Goal: Information Seeking & Learning: Learn about a topic

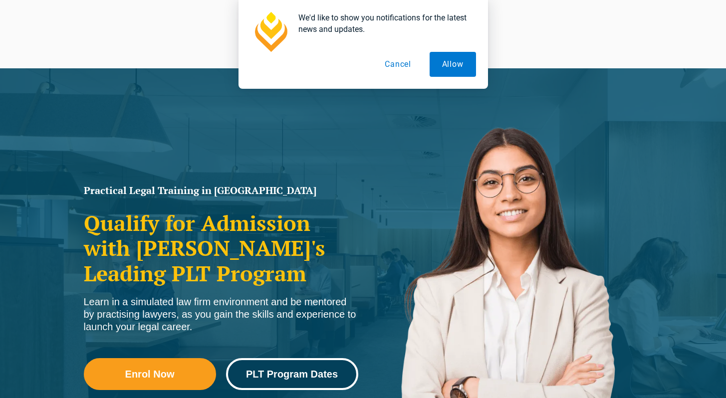
click at [318, 369] on span "PLT Program Dates" at bounding box center [292, 374] width 92 height 10
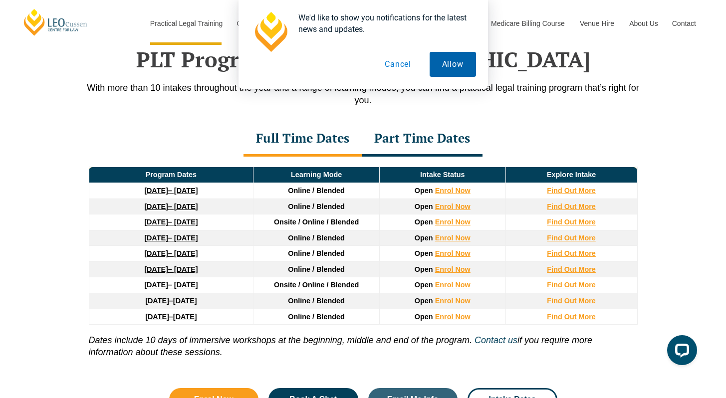
click at [456, 64] on button "Allow" at bounding box center [453, 64] width 46 height 25
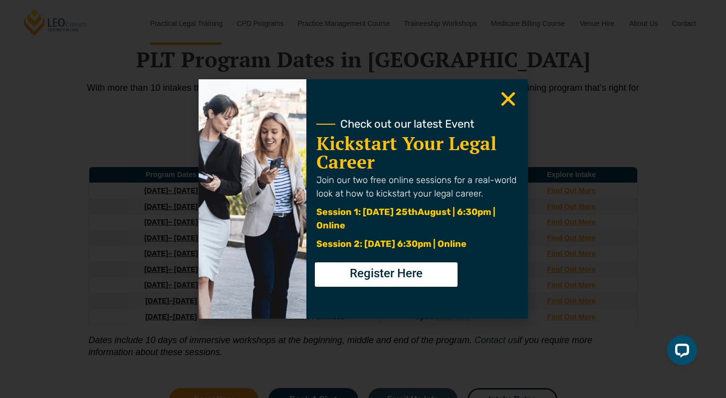
click at [520, 101] on div "Check out our latest Event Kickstart Your Legal Career Join our two free online…" at bounding box center [416, 199] width 221 height 240
click at [505, 103] on icon "Close" at bounding box center [508, 98] width 19 height 19
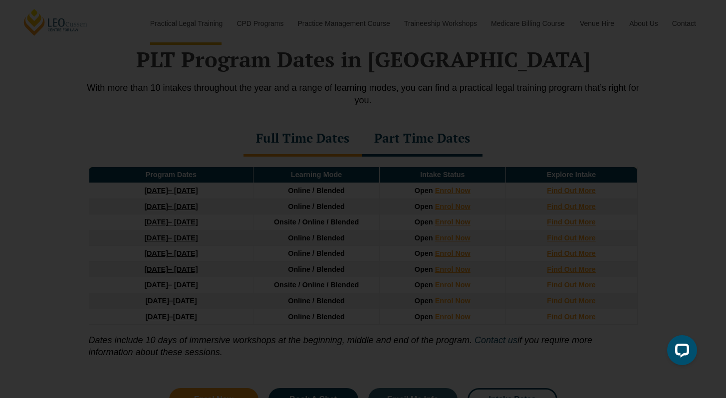
click at [507, 92] on icon "Close" at bounding box center [508, 98] width 19 height 19
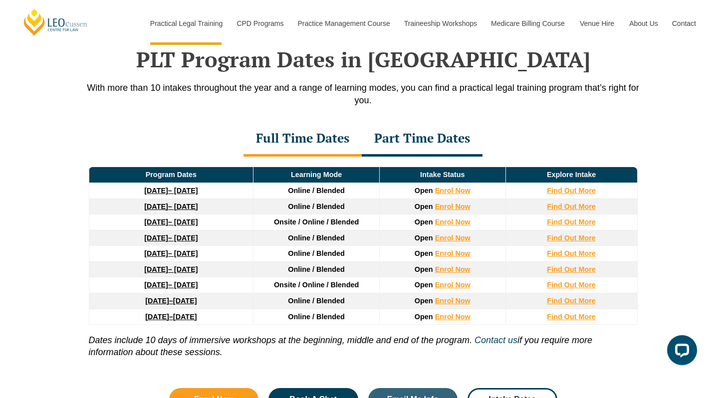
click at [407, 145] on div "Part Time Dates" at bounding box center [422, 139] width 121 height 35
